Goal: Task Accomplishment & Management: Manage account settings

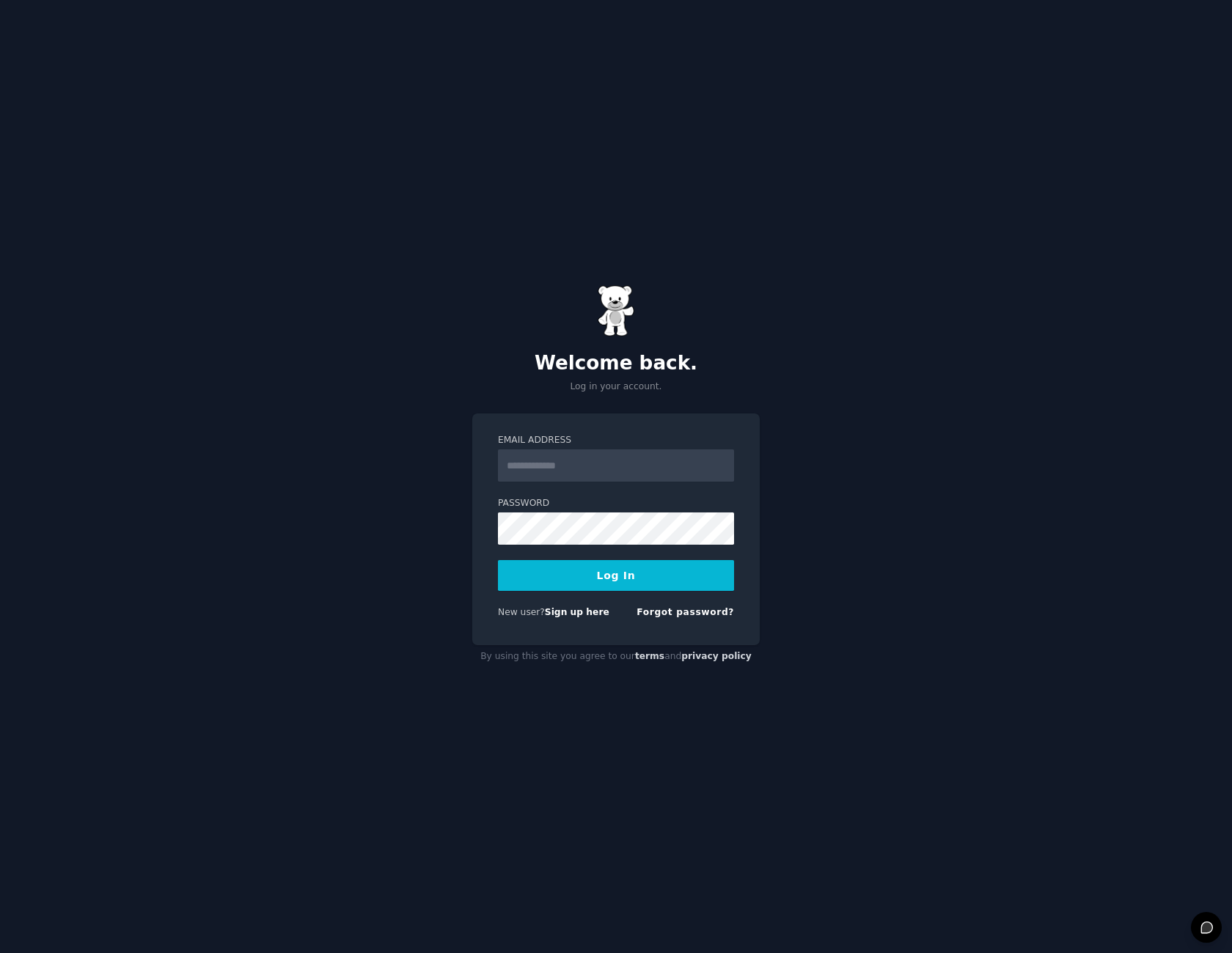
click at [639, 278] on div "Welcome back. Log in your account. Email Address Password Log In New user? Sign…" at bounding box center [616, 476] width 1232 height 953
click at [621, 302] on img at bounding box center [616, 310] width 37 height 51
click at [587, 462] on input "Email Address" at bounding box center [616, 464] width 236 height 32
type input "*"
